Goal: Task Accomplishment & Management: Manage account settings

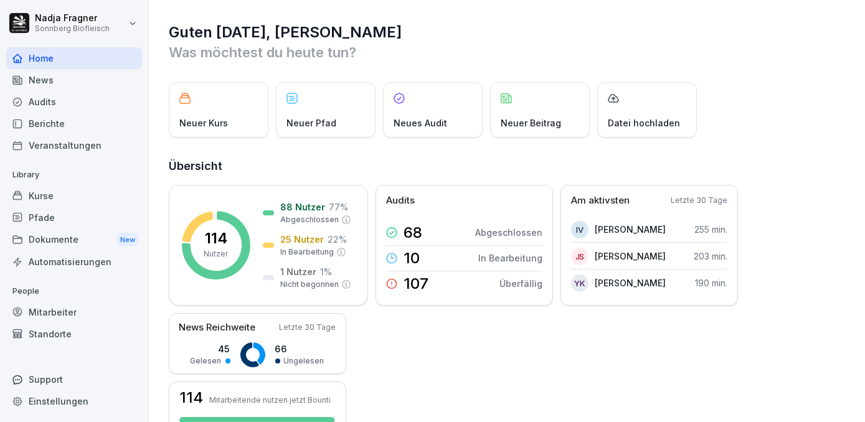
click at [43, 211] on div "Pfade" at bounding box center [74, 218] width 136 height 22
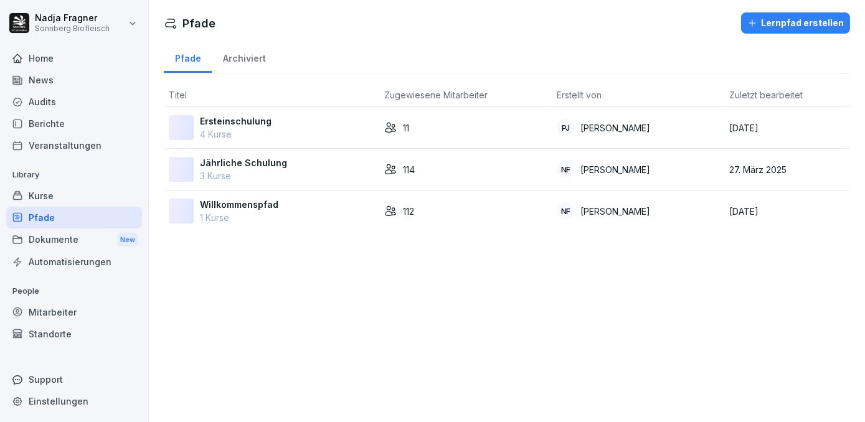
click at [244, 115] on p "Ersteinschulung" at bounding box center [236, 121] width 72 height 13
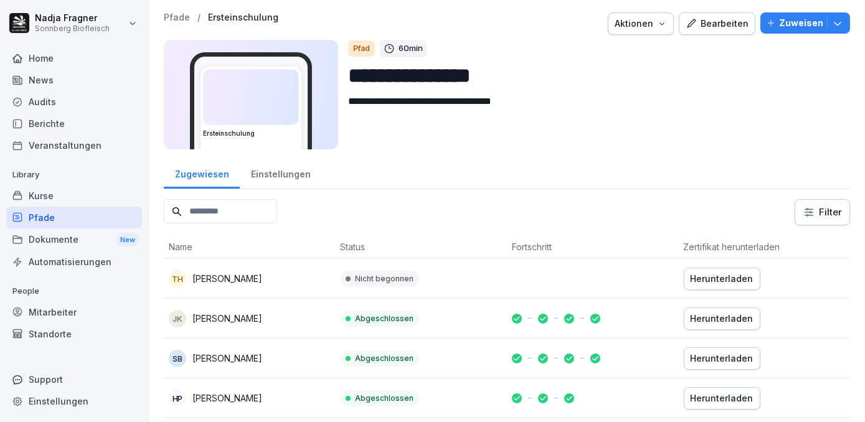
click at [716, 24] on div "Bearbeiten" at bounding box center [716, 24] width 63 height 14
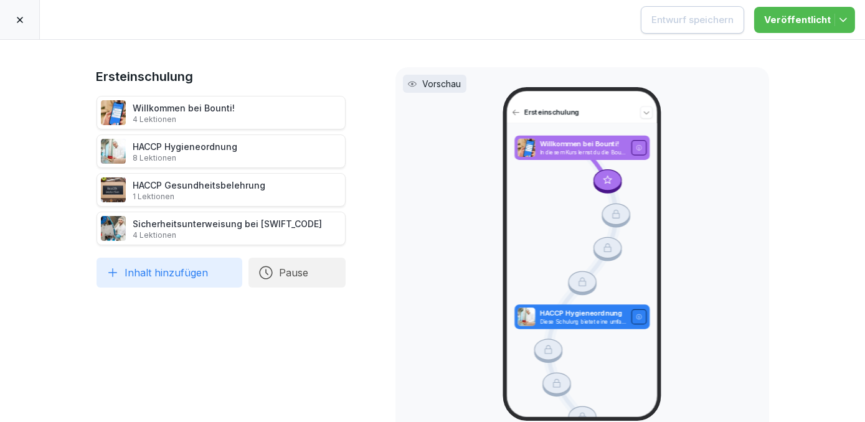
click at [18, 19] on icon at bounding box center [20, 20] width 6 height 6
